Goal: Task Accomplishment & Management: Use online tool/utility

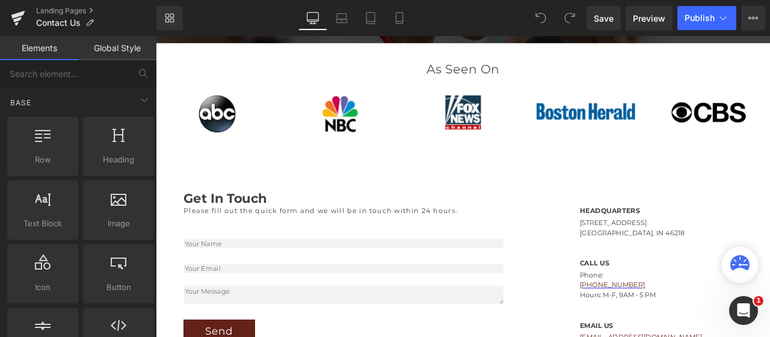
scroll to position [455, 0]
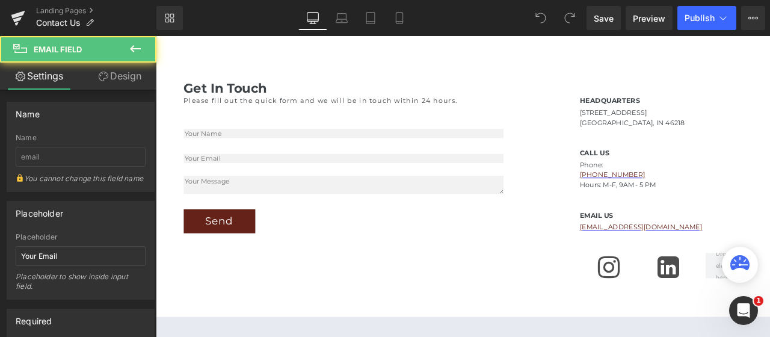
click at [156, 36] on div at bounding box center [156, 36] width 0 height 0
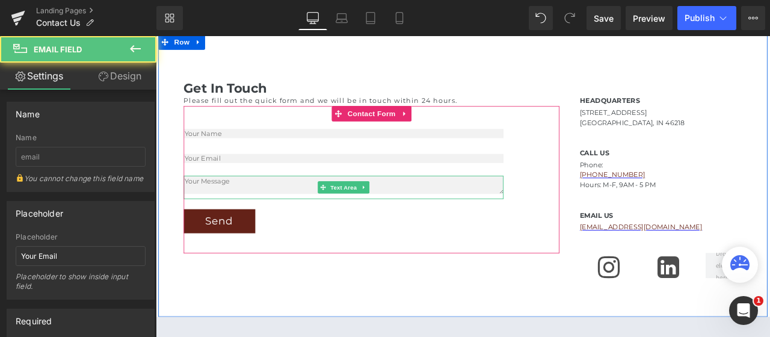
click at [297, 215] on textarea at bounding box center [378, 213] width 379 height 22
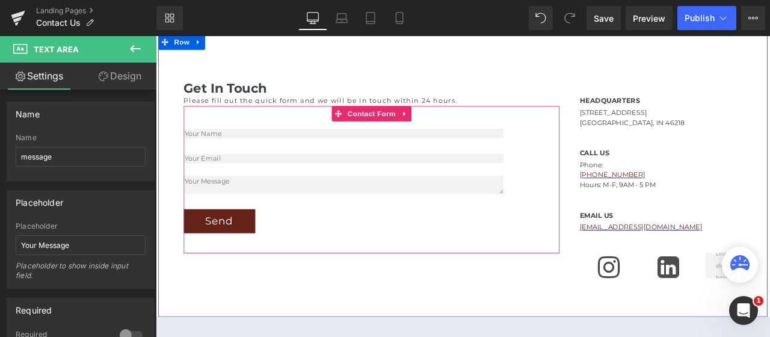
click at [311, 249] on div "Send" at bounding box center [378, 255] width 379 height 28
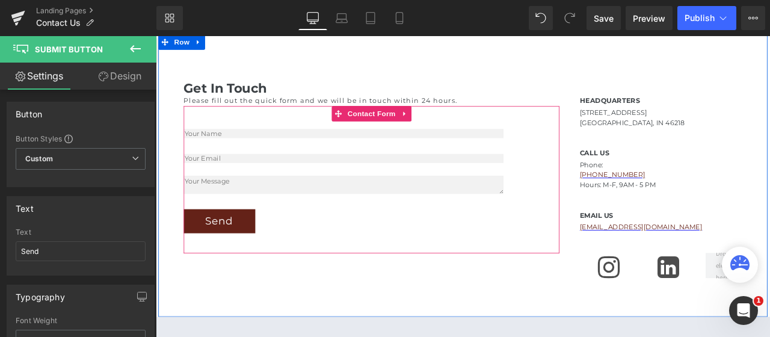
click at [303, 287] on div "Text Field Email Field Text Area Send Submit Button Contact Form" at bounding box center [411, 206] width 445 height 175
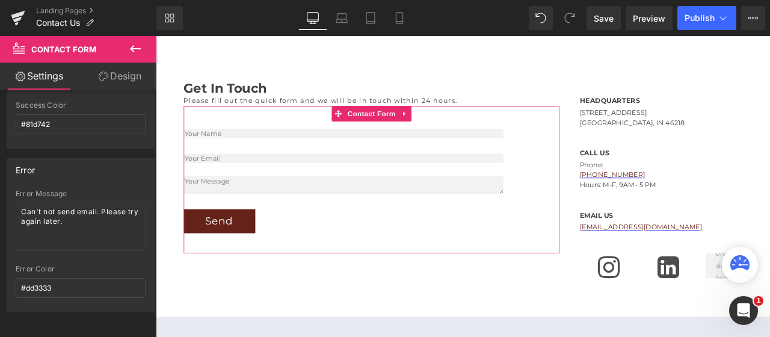
scroll to position [0, 0]
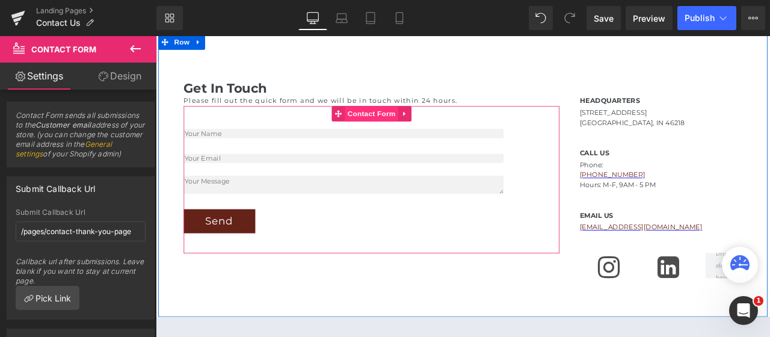
click at [413, 123] on span "Contact Form" at bounding box center [411, 128] width 63 height 18
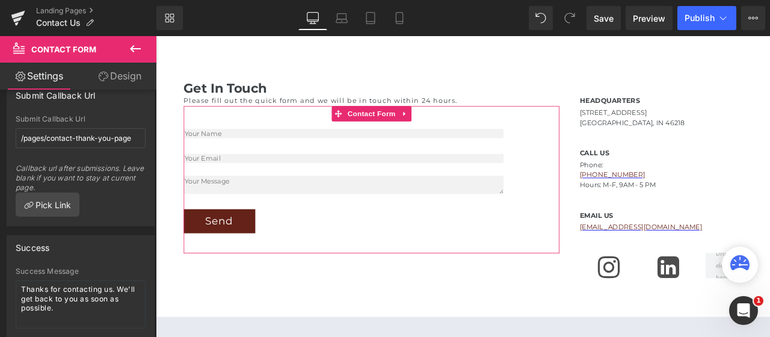
scroll to position [123, 0]
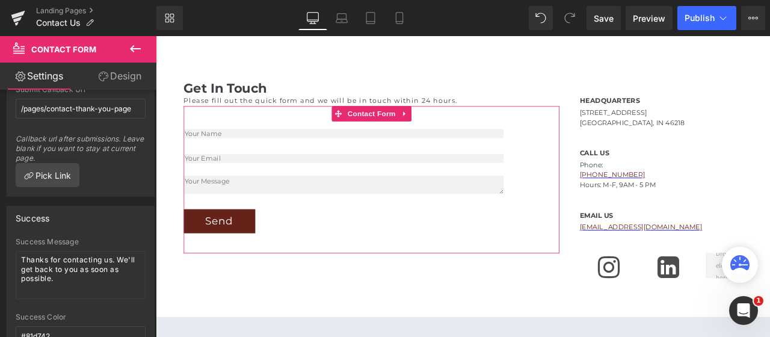
click at [130, 74] on link "Design" at bounding box center [120, 76] width 78 height 27
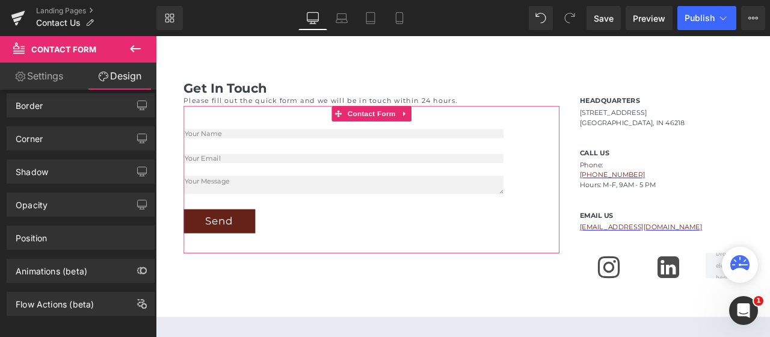
scroll to position [111, 0]
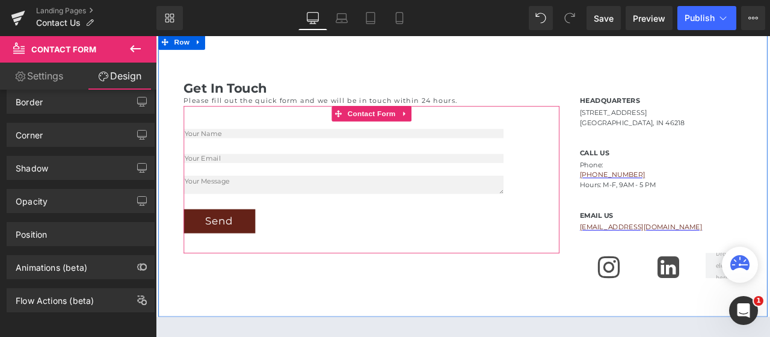
click at [228, 128] on div "Text Field Email Field Text Area Send Submit Button Contact Form 40px" at bounding box center [411, 206] width 445 height 175
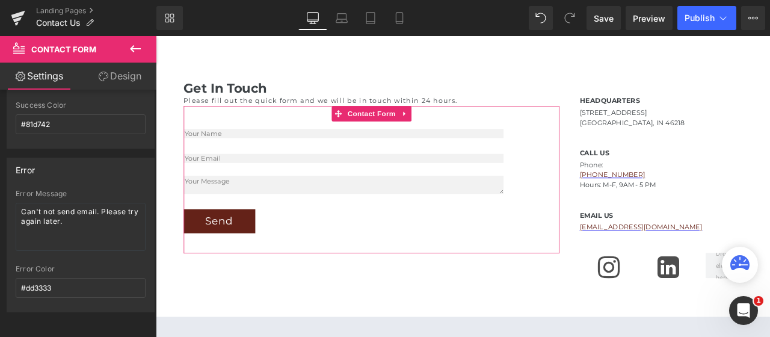
scroll to position [0, 0]
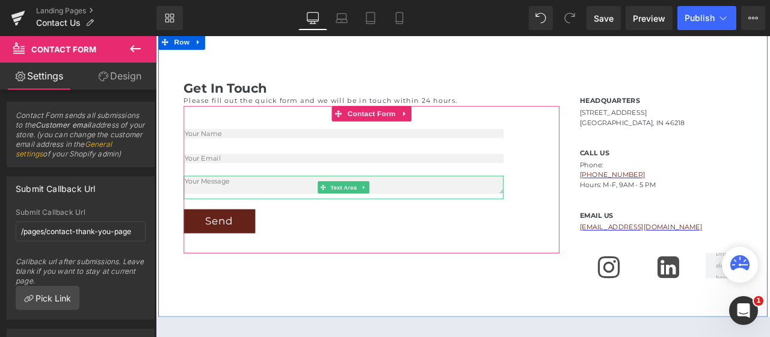
click at [284, 217] on textarea at bounding box center [378, 213] width 379 height 22
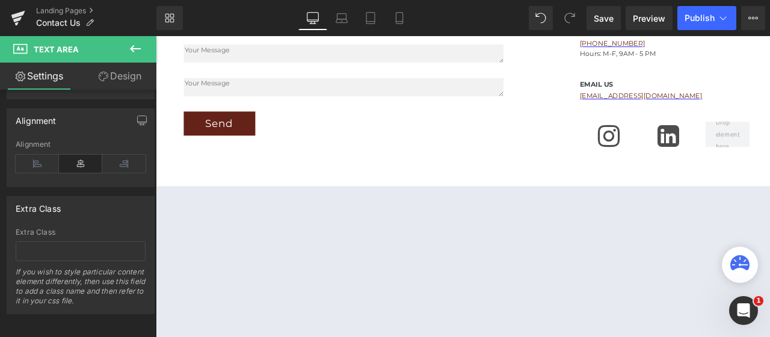
scroll to position [546, 0]
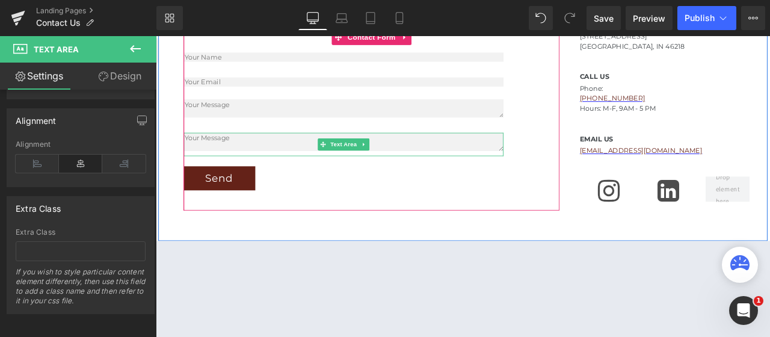
click at [222, 153] on textarea at bounding box center [378, 161] width 379 height 22
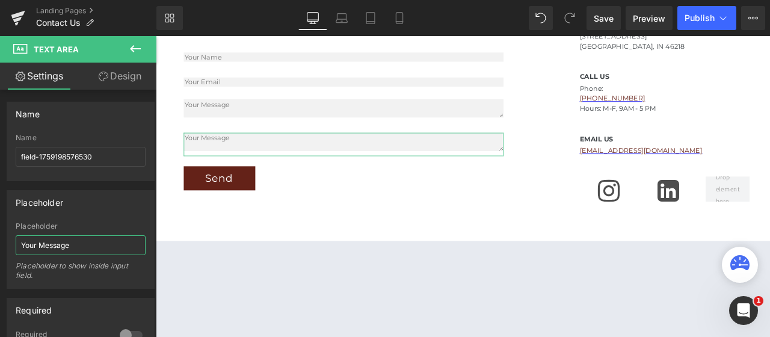
click at [64, 247] on input "Your Message" at bounding box center [81, 245] width 130 height 20
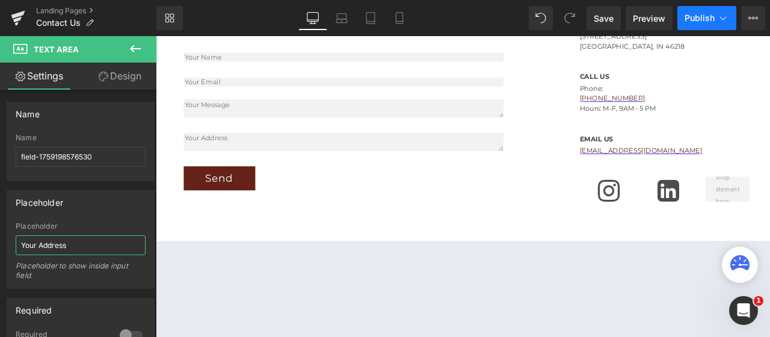
type input "Your Address"
click at [694, 17] on span "Publish" at bounding box center [700, 18] width 30 height 10
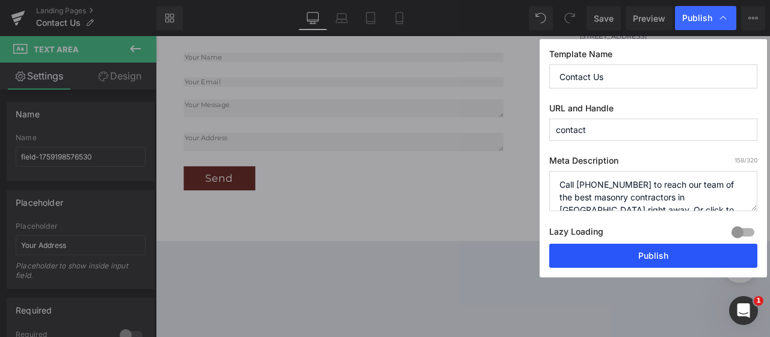
click at [668, 252] on button "Publish" at bounding box center [653, 256] width 208 height 24
